Goal: Check status: Check status

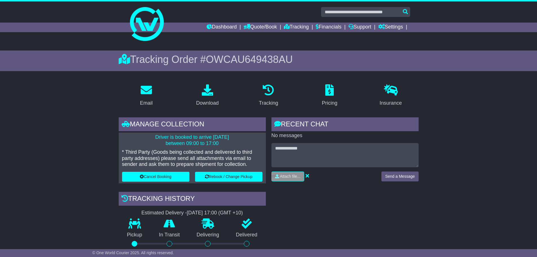
click at [219, 27] on link "Dashboard" at bounding box center [222, 28] width 30 height 10
